Goal: Information Seeking & Learning: Check status

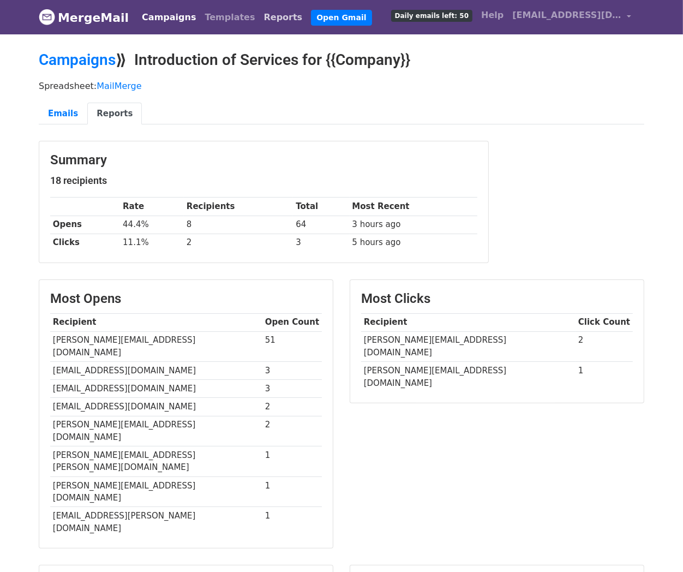
click at [260, 18] on link "Reports" at bounding box center [283, 18] width 47 height 22
click at [62, 109] on link "Emails" at bounding box center [63, 114] width 49 height 22
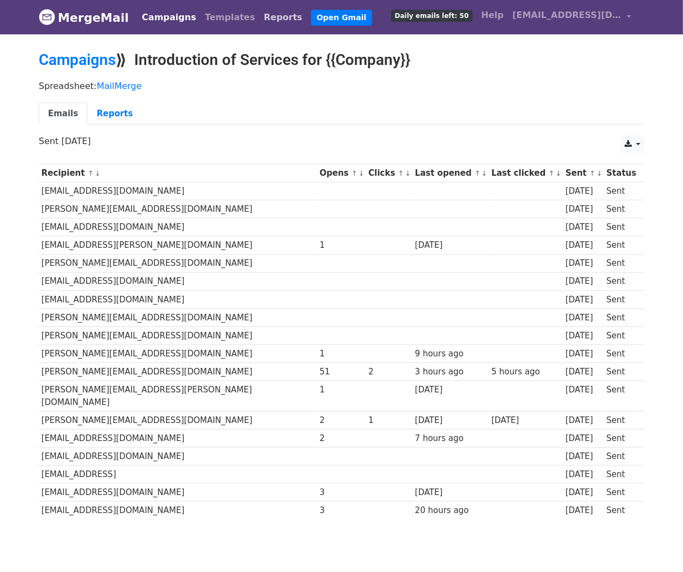
click at [260, 11] on link "Reports" at bounding box center [283, 18] width 47 height 22
click at [111, 111] on link "Reports" at bounding box center [114, 114] width 55 height 22
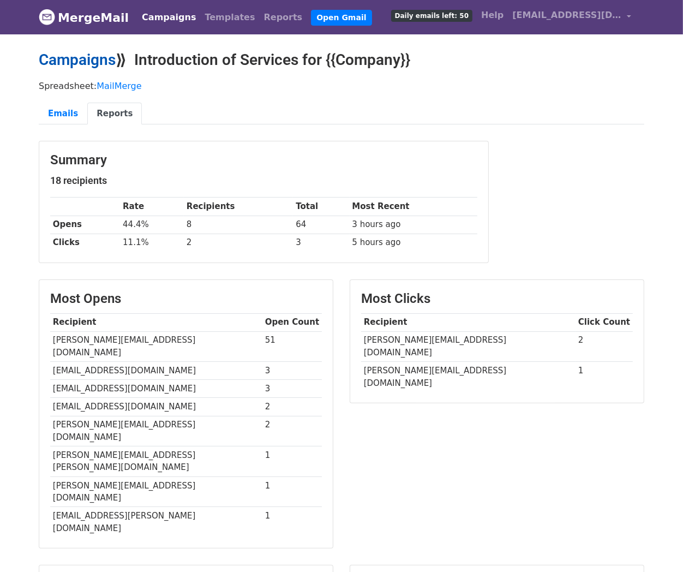
click at [77, 64] on link "Campaigns" at bounding box center [77, 60] width 77 height 18
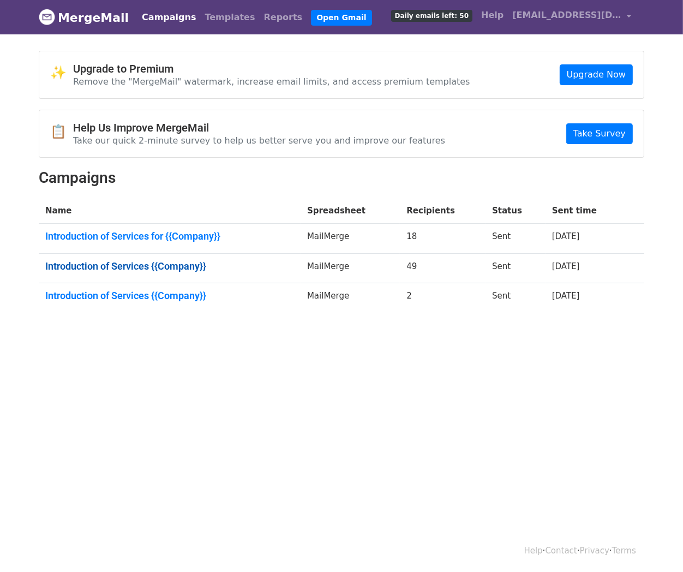
click at [148, 262] on link "Introduction of Services {{Company}}" at bounding box center [169, 266] width 249 height 12
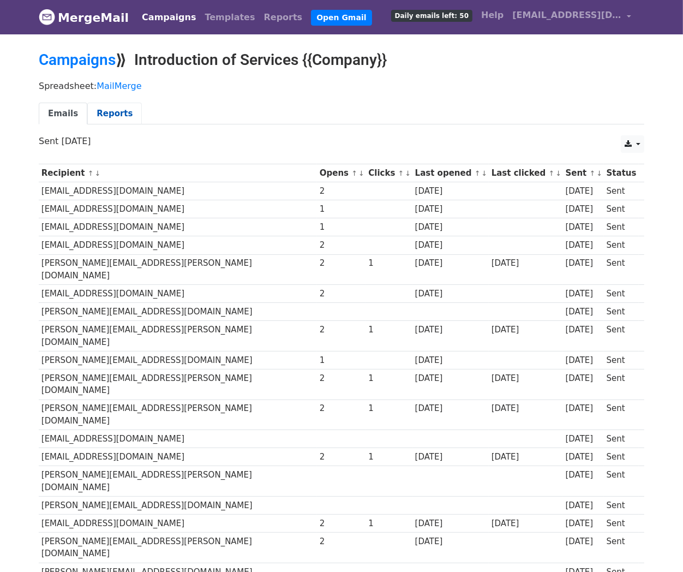
click at [109, 110] on link "Reports" at bounding box center [114, 114] width 55 height 22
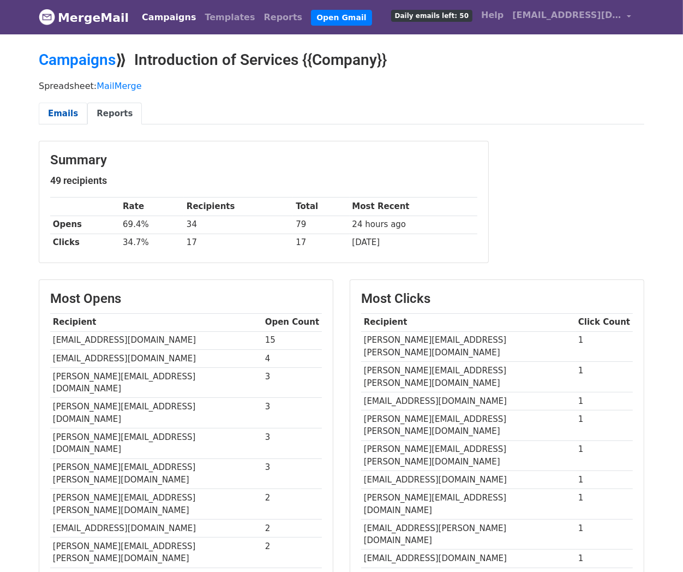
click at [53, 117] on link "Emails" at bounding box center [63, 114] width 49 height 22
click at [100, 55] on link "Campaigns" at bounding box center [77, 60] width 77 height 18
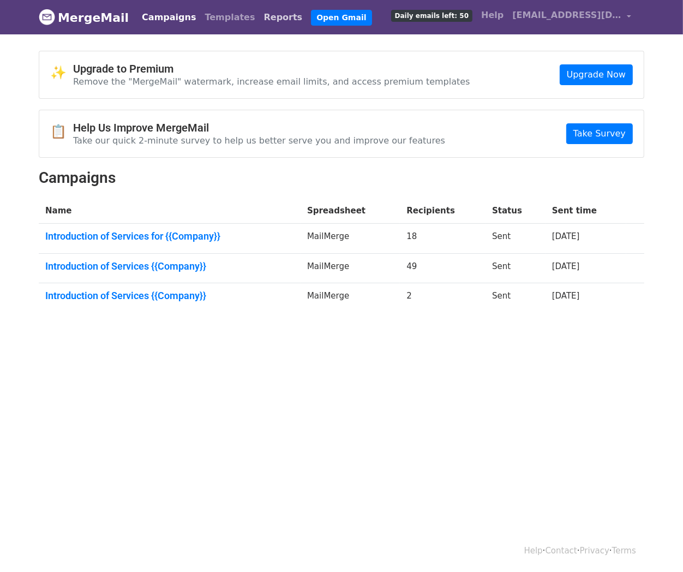
click at [260, 14] on link "Reports" at bounding box center [283, 18] width 47 height 22
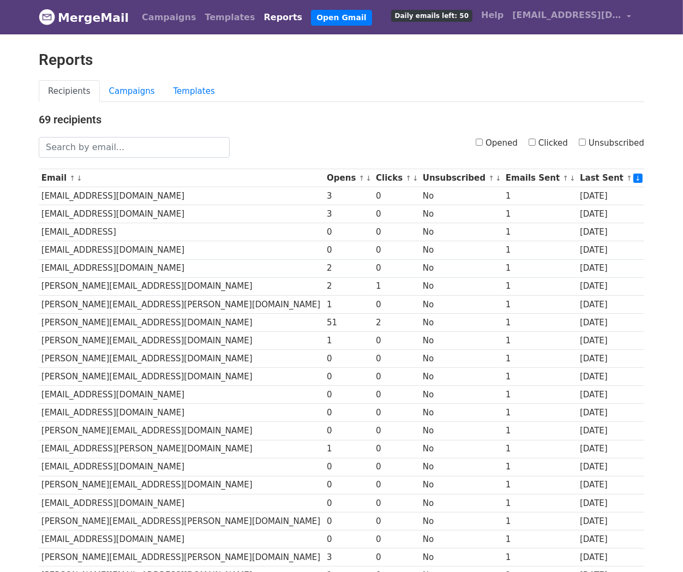
click at [536, 144] on input "Clicked" at bounding box center [532, 142] width 7 height 7
checkbox input "true"
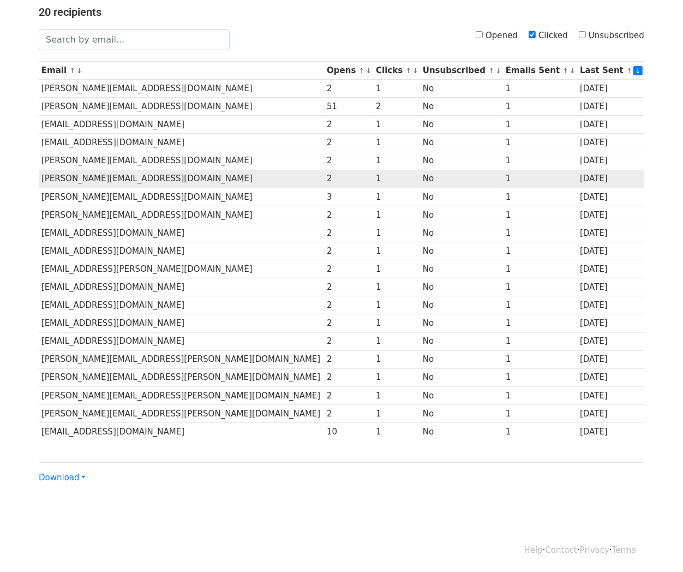
scroll to position [108, 0]
